Goal: Information Seeking & Learning: Learn about a topic

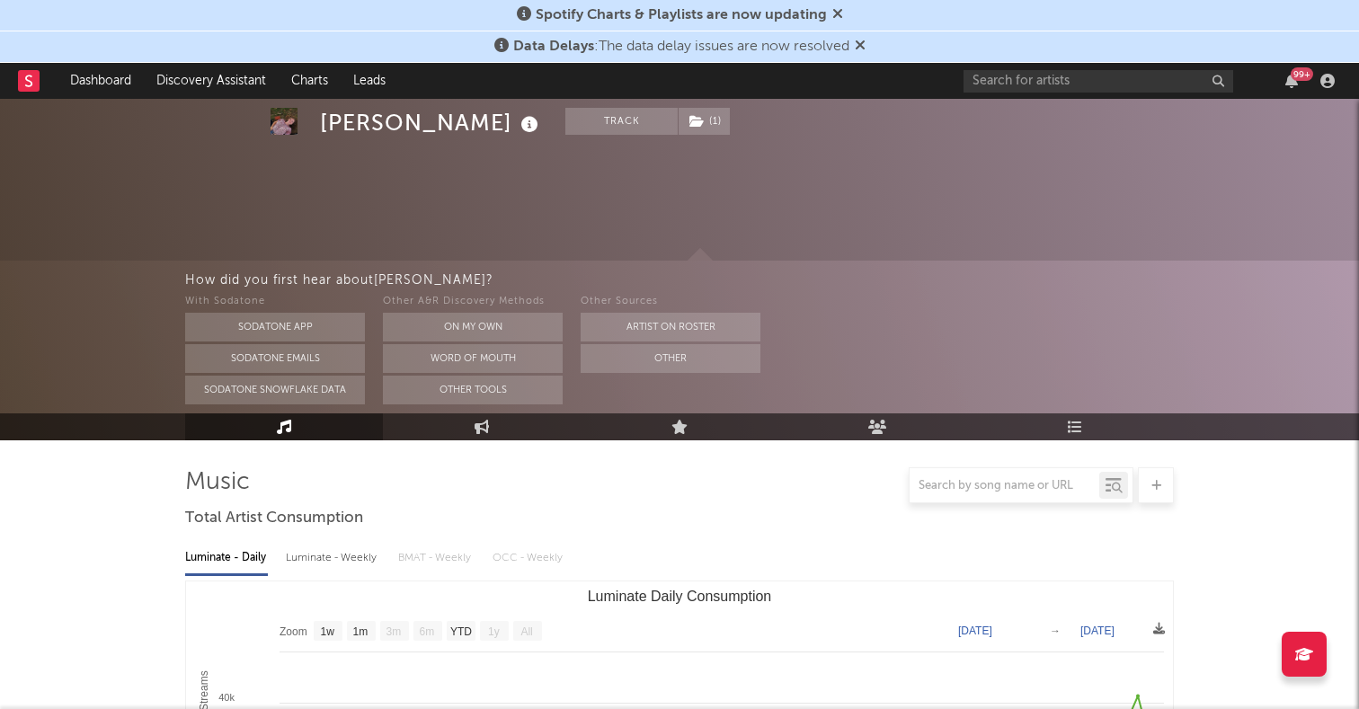
select select "1w"
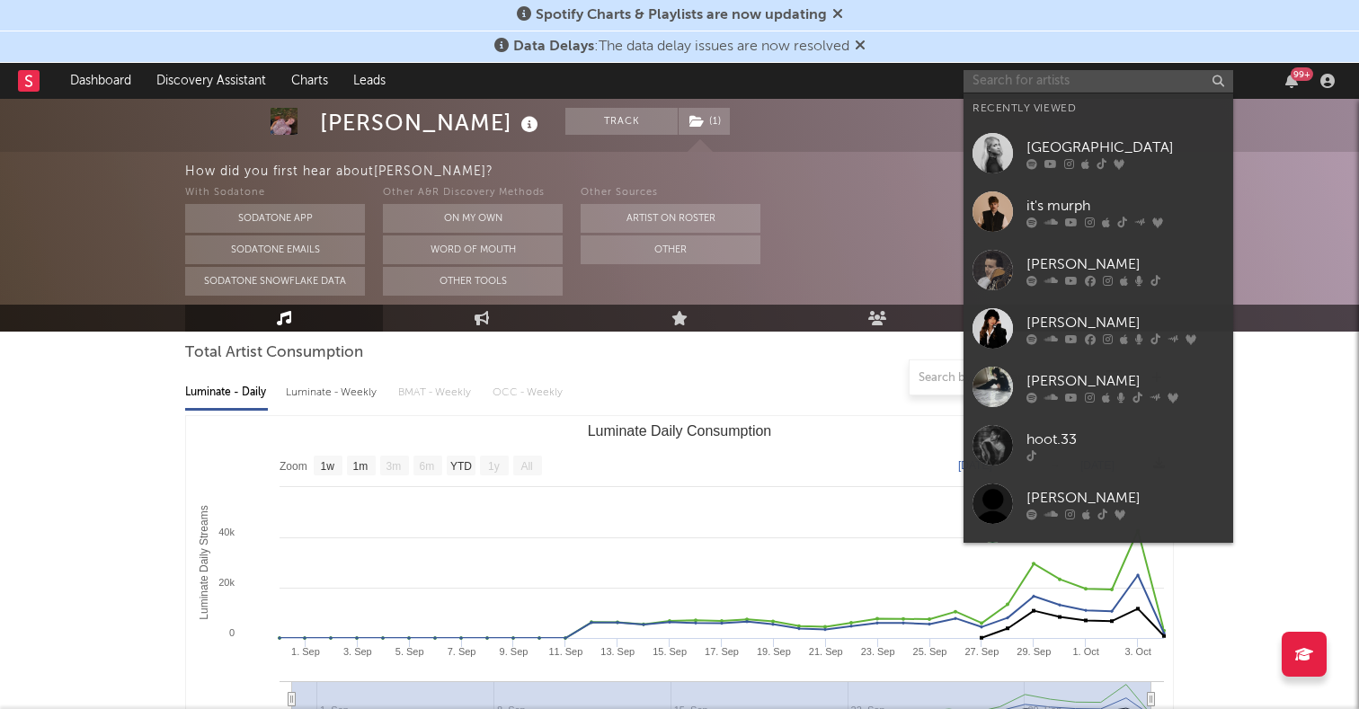
click at [1110, 71] on input "text" at bounding box center [1098, 81] width 270 height 22
paste input "[PERSON_NAME]"
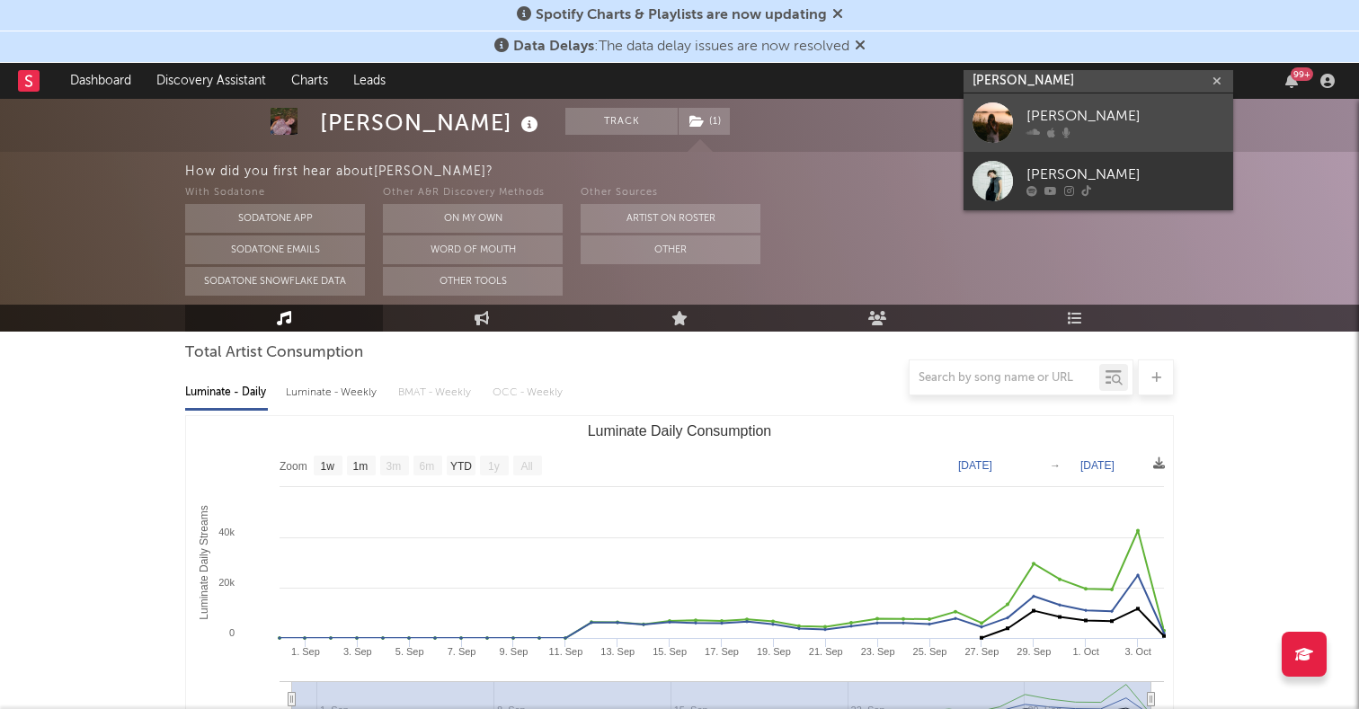
type input "[PERSON_NAME]"
click at [989, 136] on div at bounding box center [992, 122] width 40 height 40
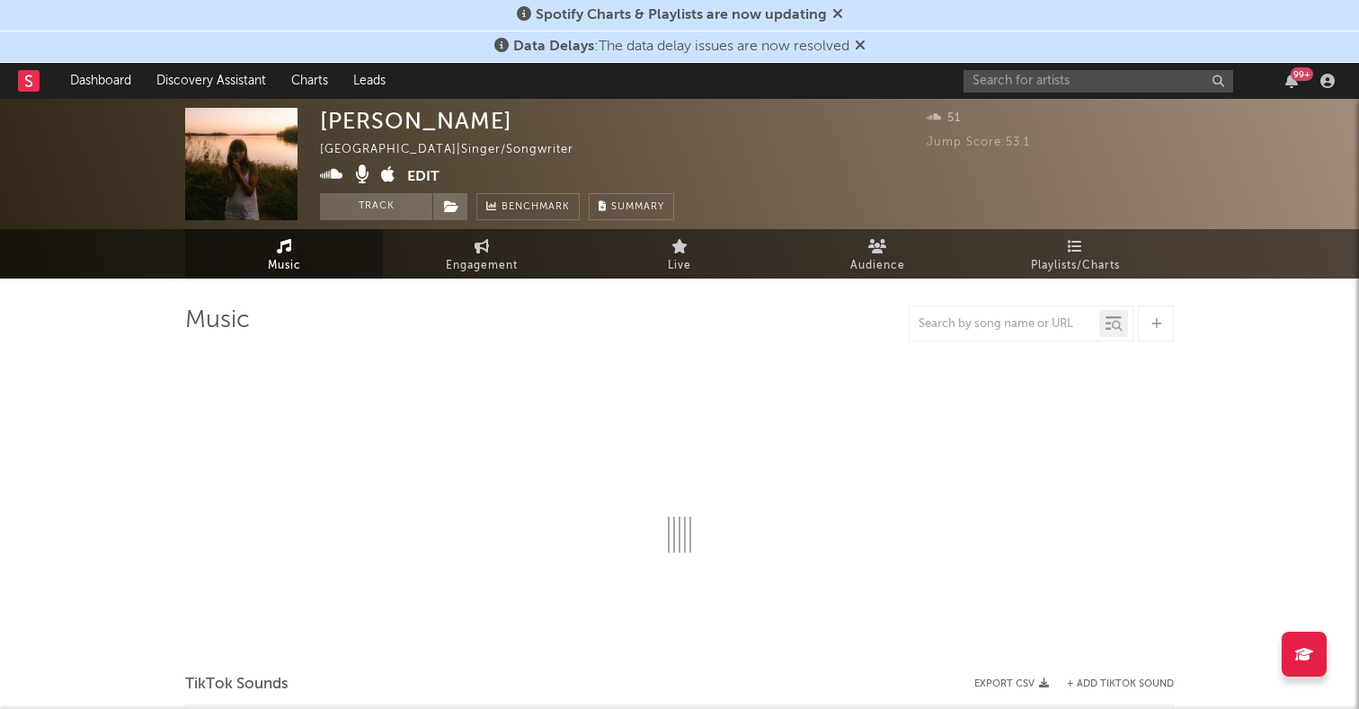
select select "1w"
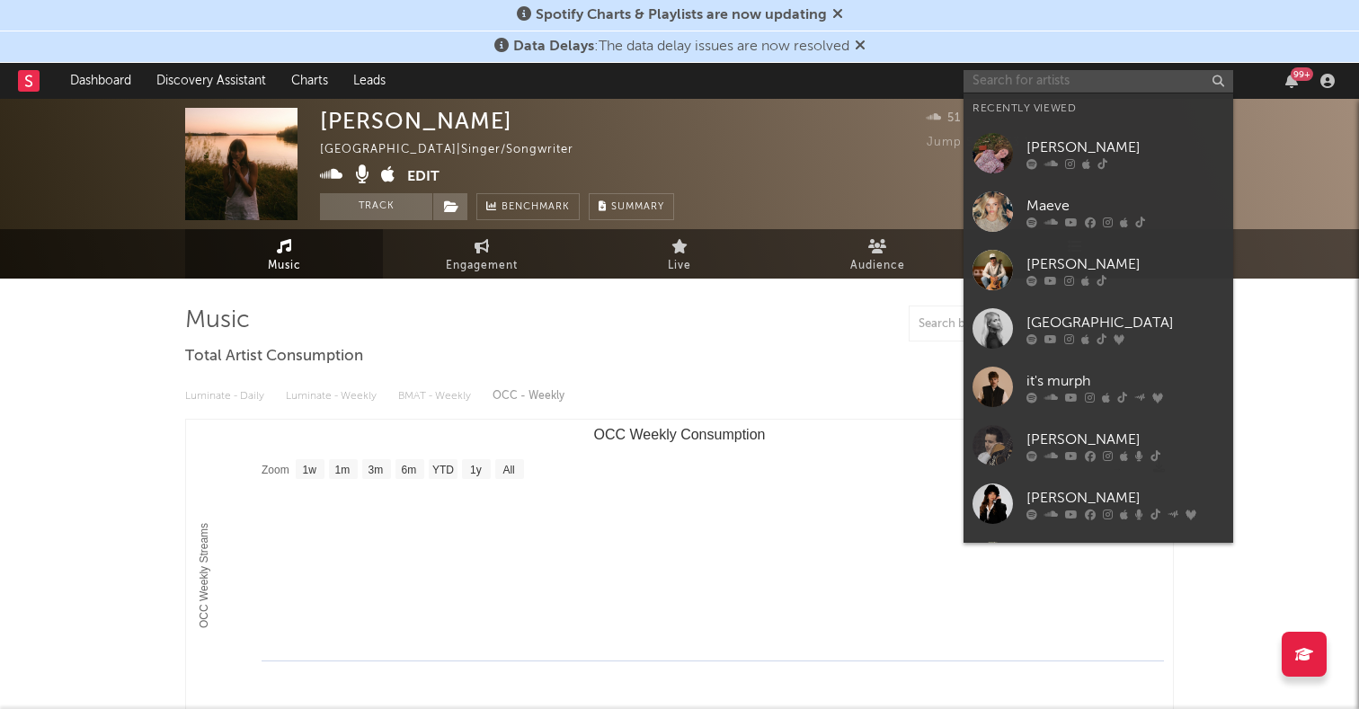
click at [1056, 78] on input "text" at bounding box center [1098, 81] width 270 height 22
paste input "[PERSON_NAME]"
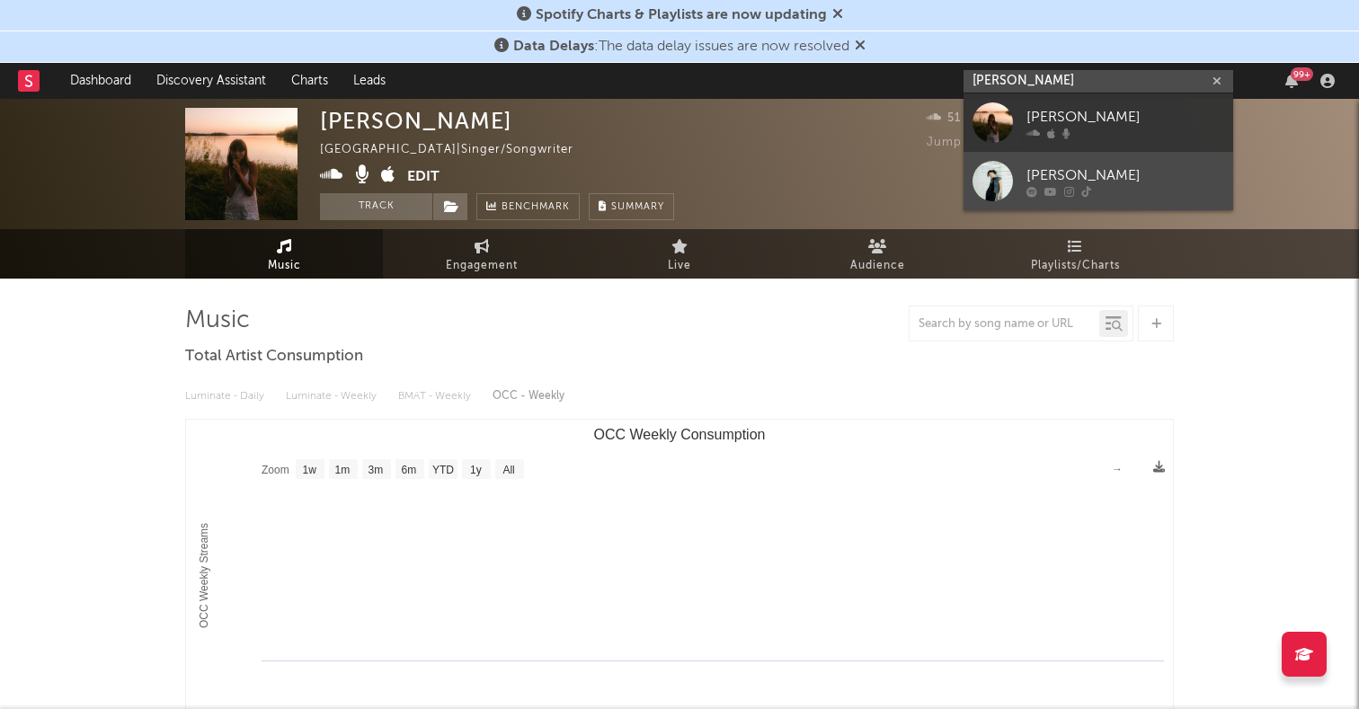
type input "[PERSON_NAME]"
click at [997, 170] on div at bounding box center [992, 181] width 40 height 40
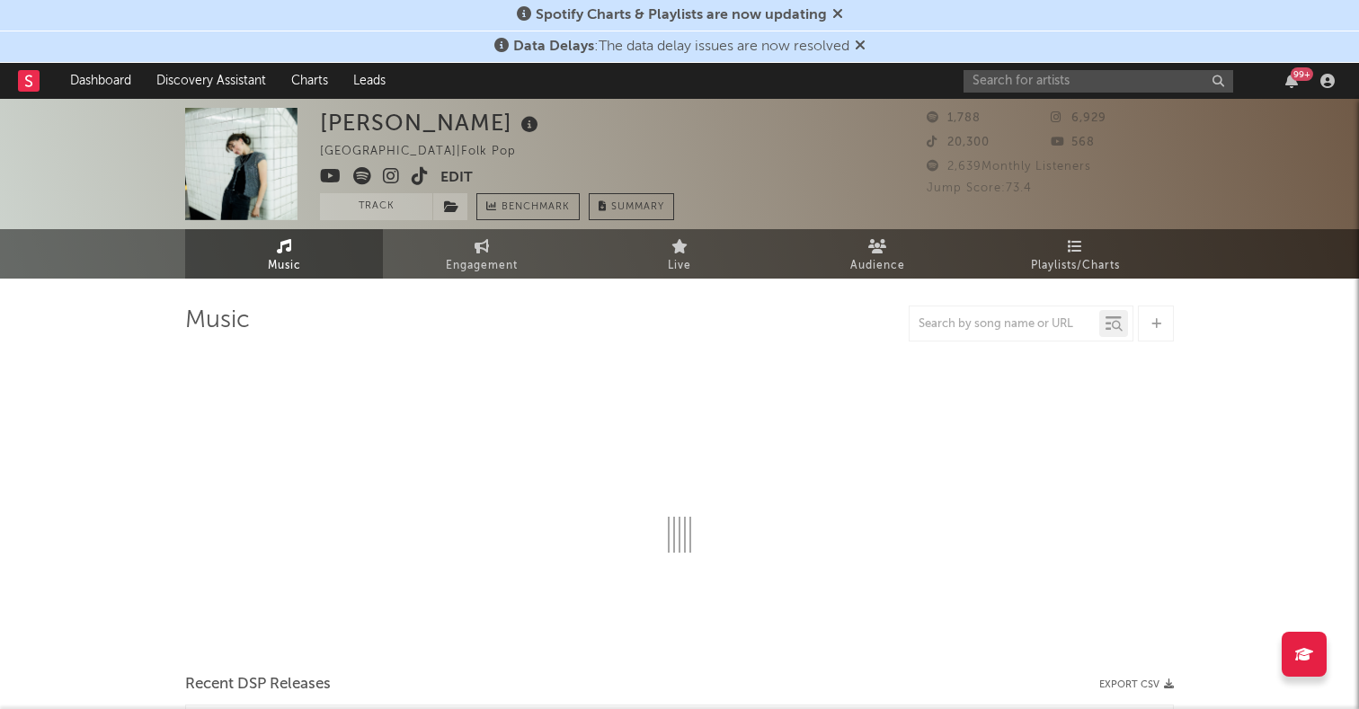
select select "6m"
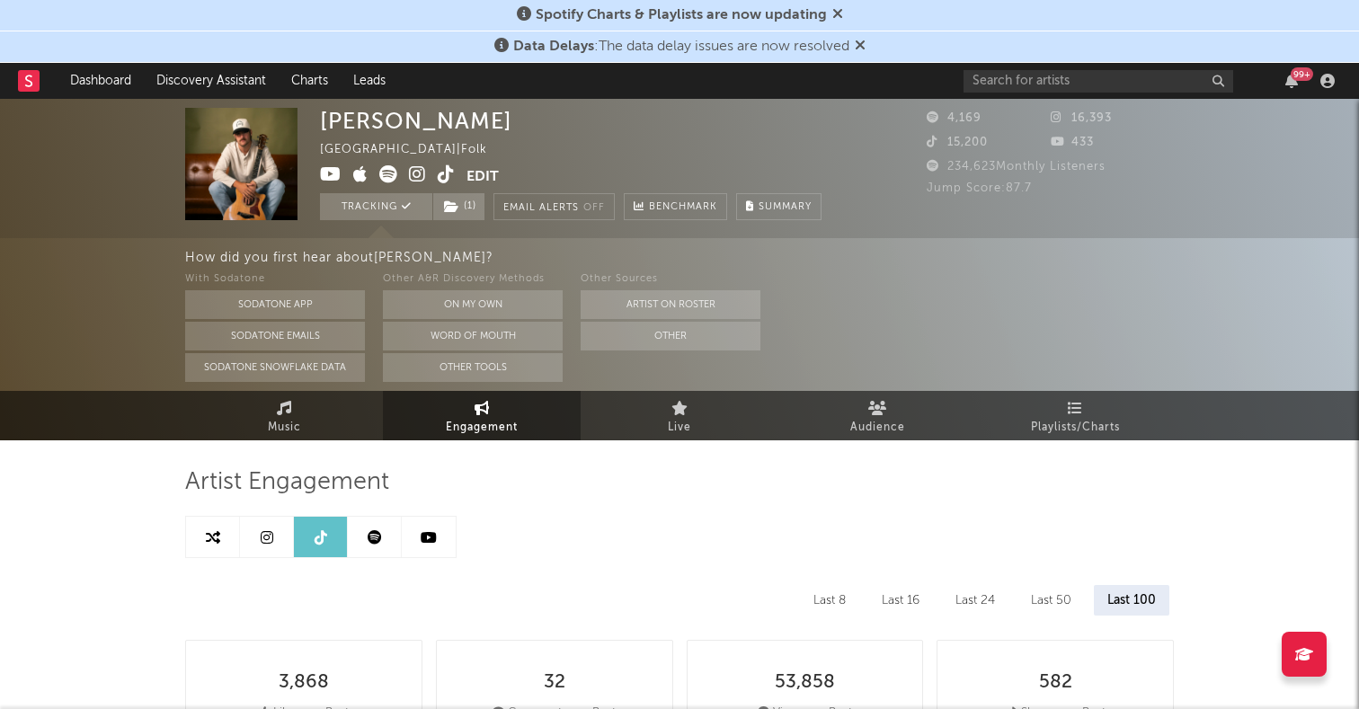
select select "6m"
click at [1025, 74] on input "text" at bounding box center [1098, 81] width 270 height 22
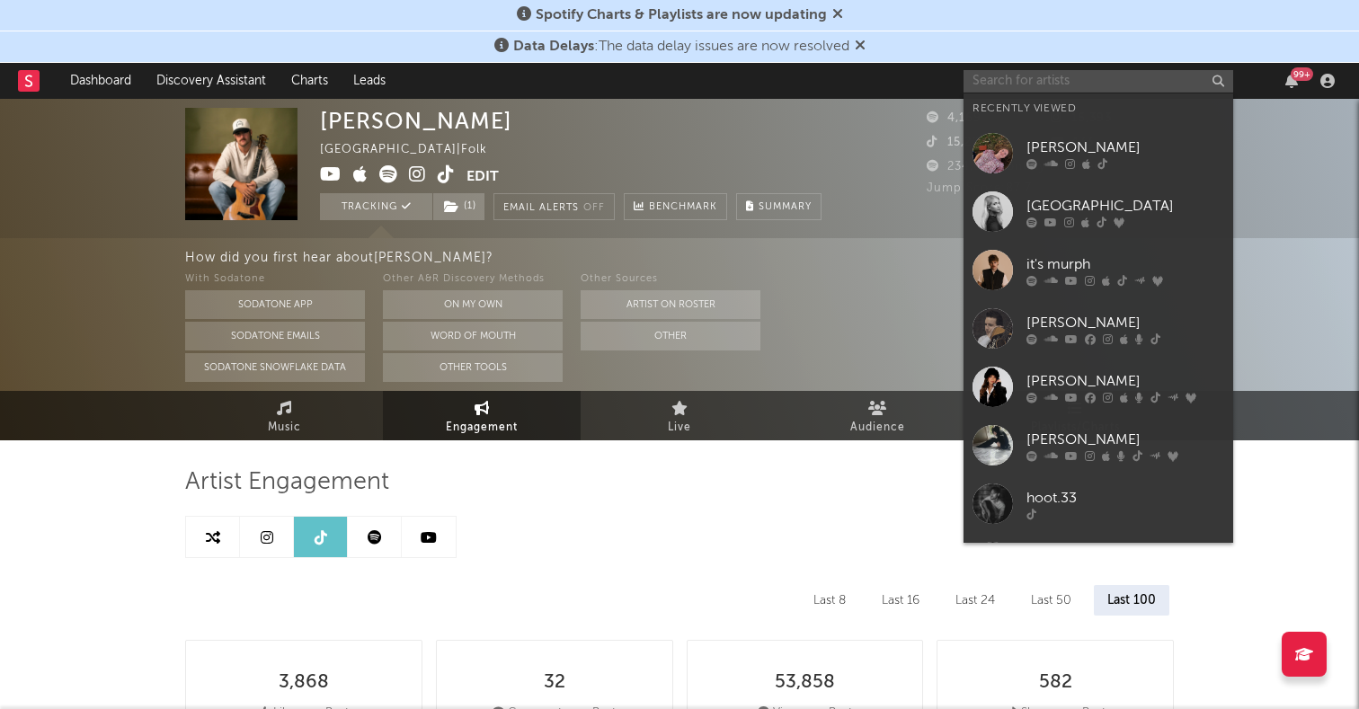
paste input "Bo Staloch"
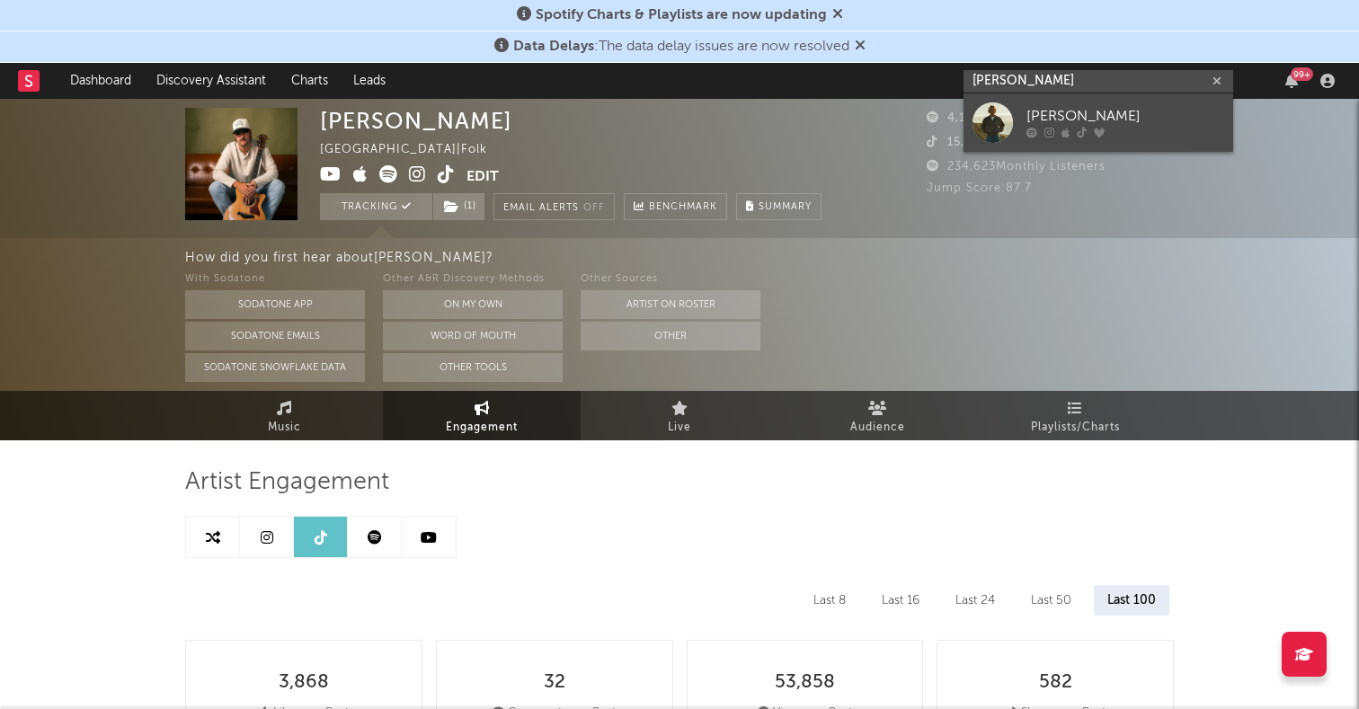
type input "Bo Staloch"
click at [989, 113] on div at bounding box center [992, 122] width 40 height 40
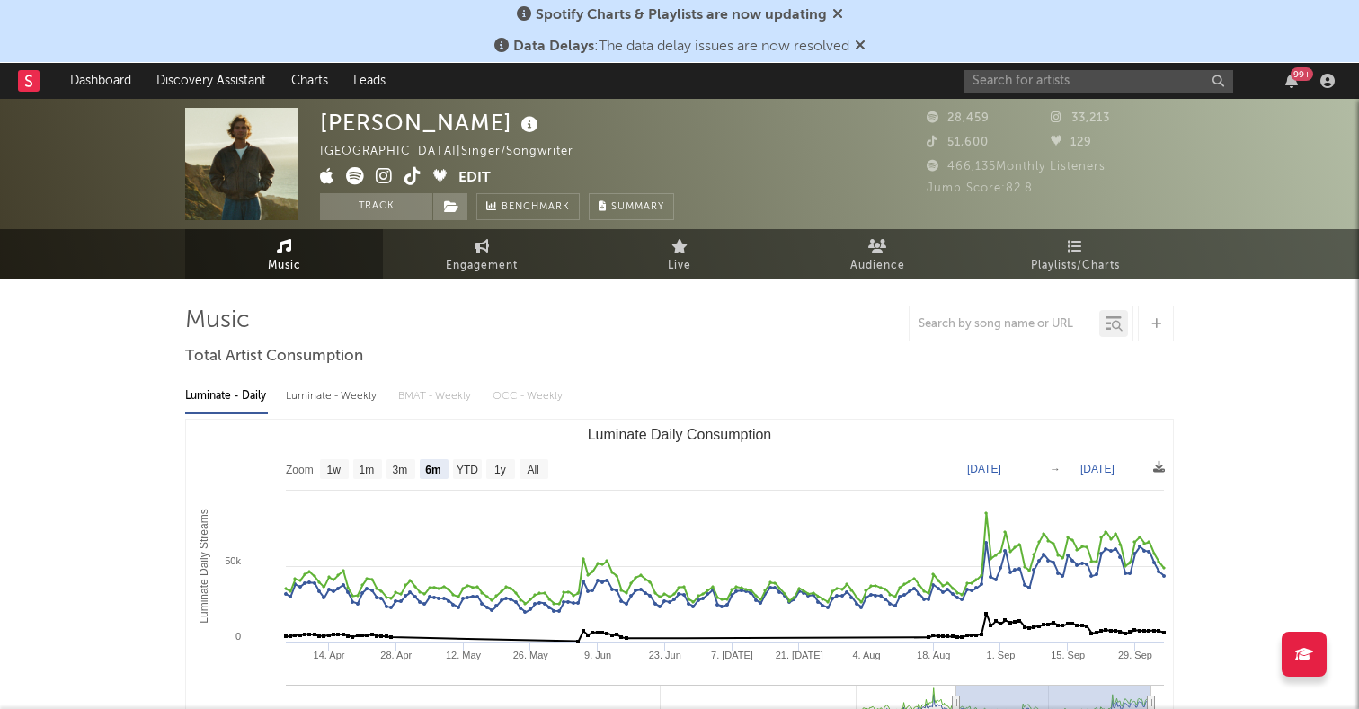
click at [526, 458] on rect "Luminate Daily Consumption" at bounding box center [679, 599] width 987 height 359
click at [526, 461] on rect "Luminate Daily Consumption" at bounding box center [533, 469] width 29 height 20
select select "All"
type input "2023-07-27"
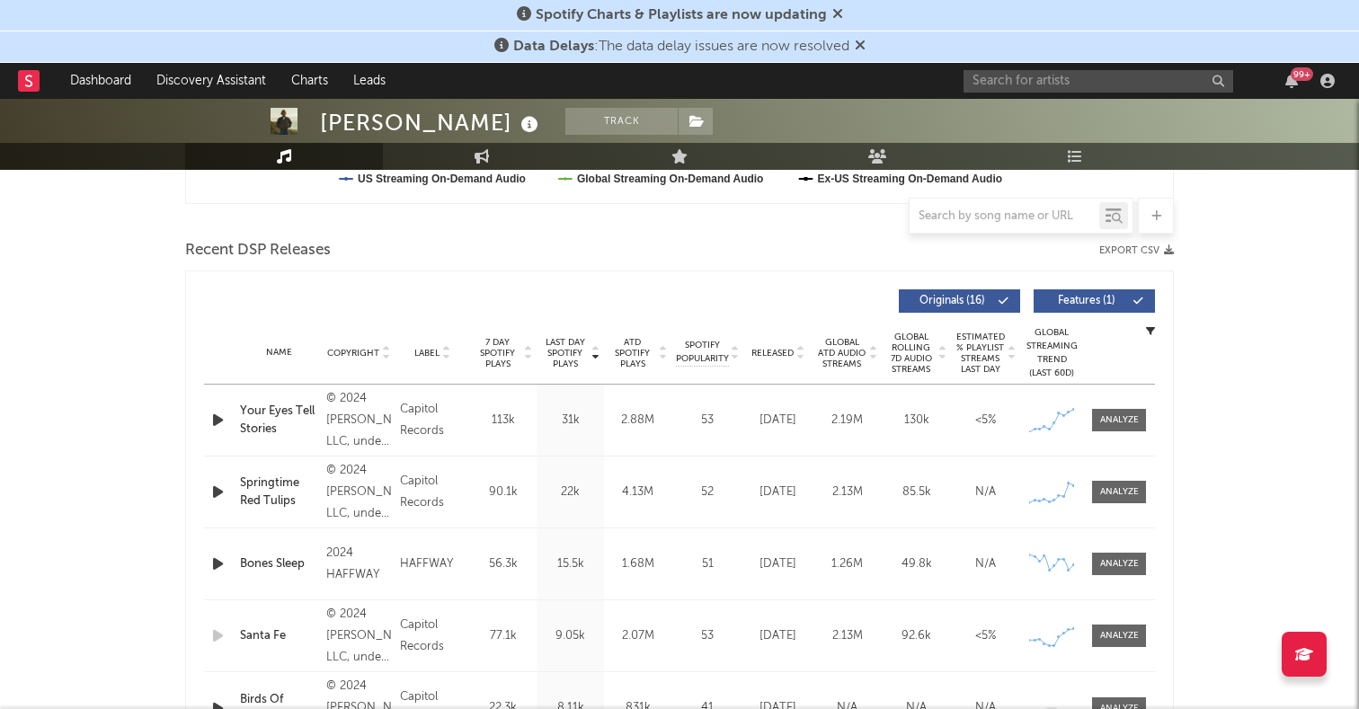
scroll to position [577, 0]
click at [363, 341] on div "Name Copyright Label Album Names Composer Names 7 Day Spotify Plays Last Day Sp…" at bounding box center [679, 352] width 951 height 63
click at [359, 351] on span "Copyright" at bounding box center [353, 352] width 52 height 11
click at [760, 350] on span "Released" at bounding box center [772, 352] width 42 height 11
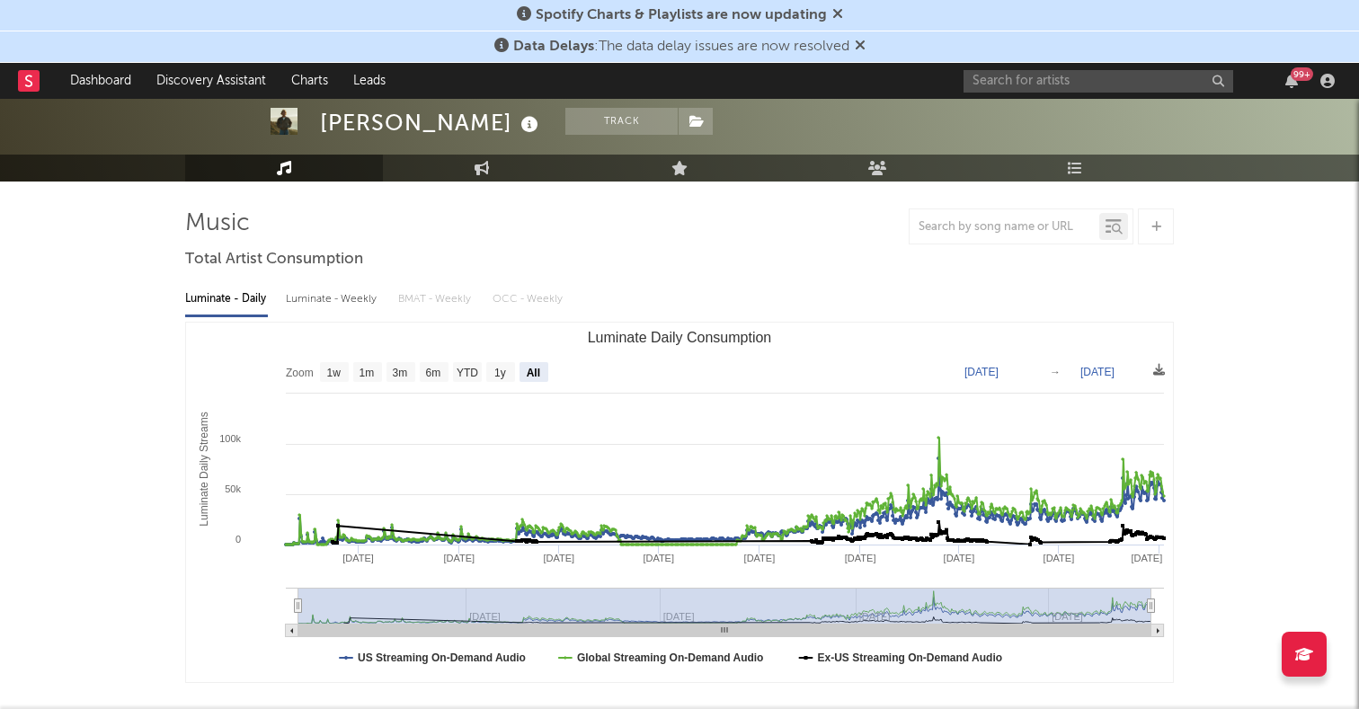
scroll to position [0, 0]
